Goal: Information Seeking & Learning: Check status

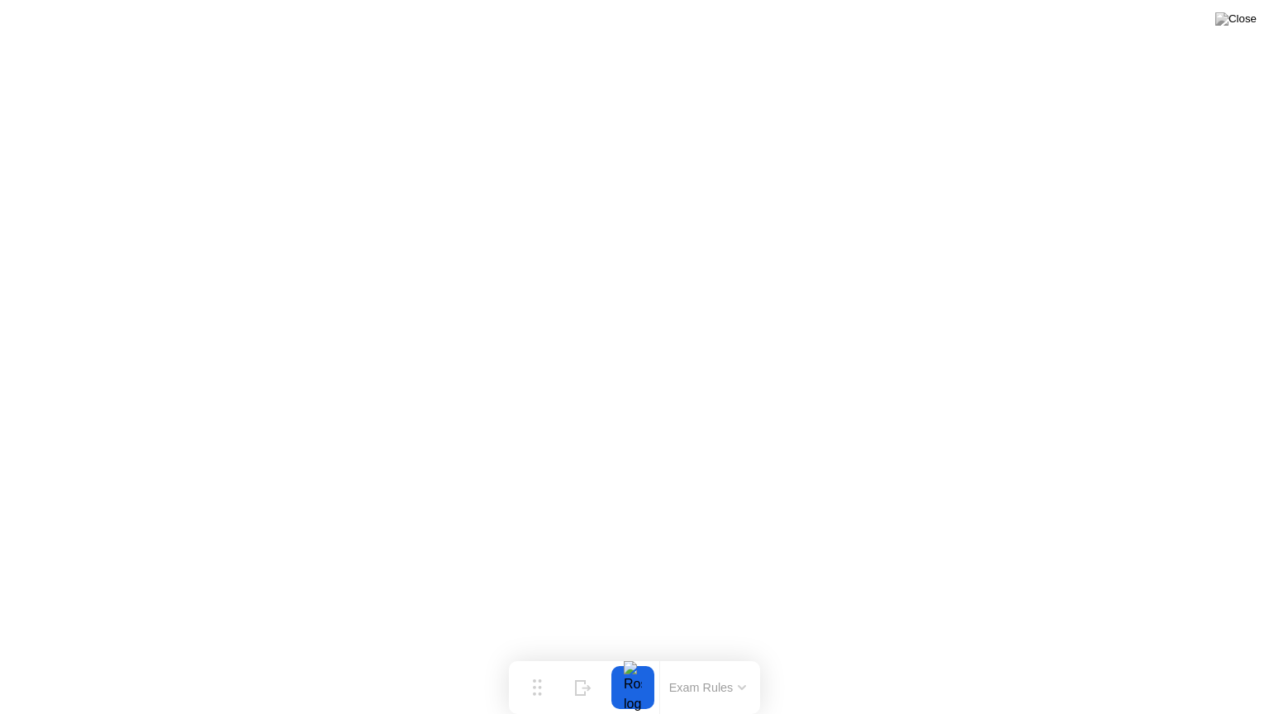
click at [1232, 30] on button at bounding box center [1236, 18] width 50 height 21
